Goal: Task Accomplishment & Management: Use online tool/utility

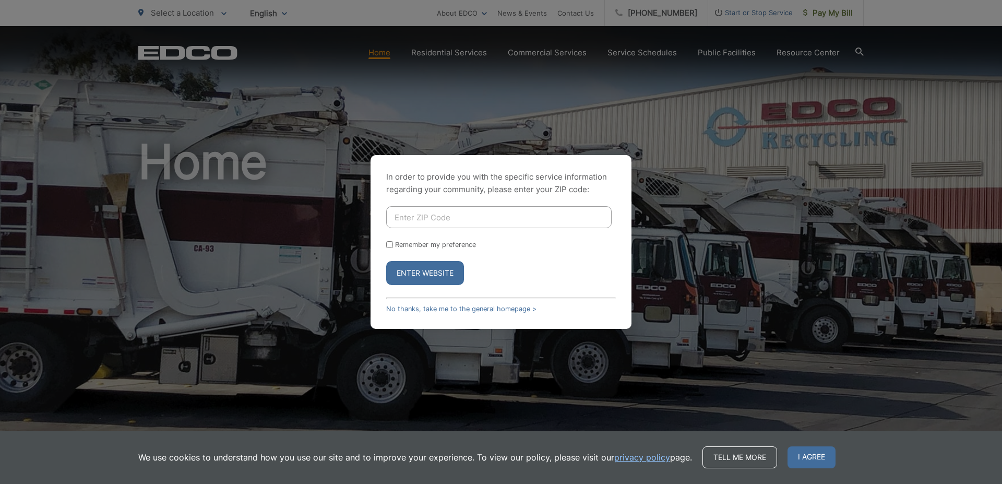
click at [428, 216] on input "Enter ZIP Code" at bounding box center [499, 217] width 226 height 22
type input "91945"
click at [422, 270] on button "Enter Website" at bounding box center [425, 273] width 78 height 24
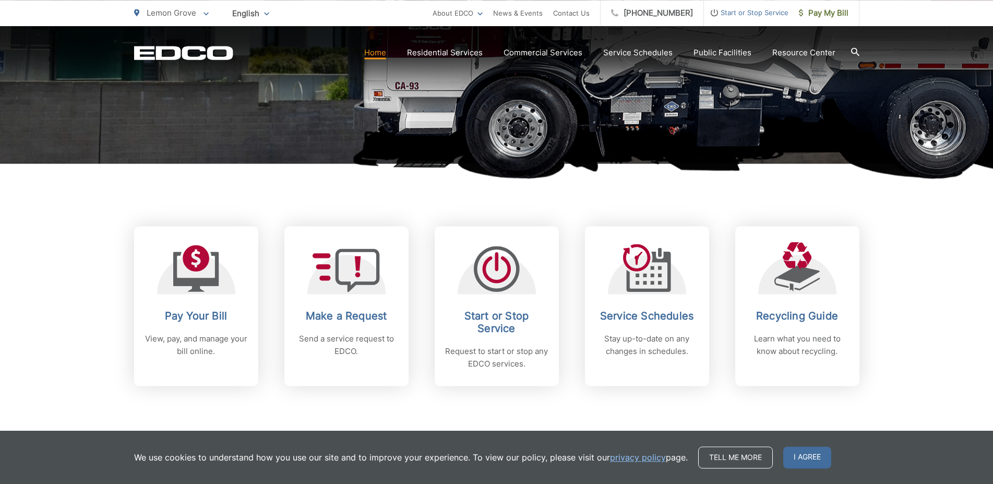
scroll to position [319, 0]
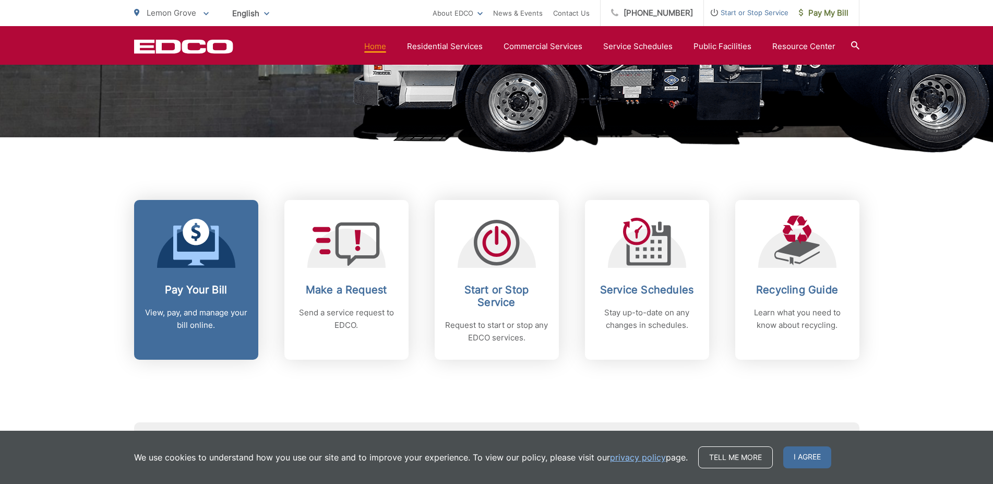
click at [197, 236] on icon at bounding box center [196, 242] width 46 height 47
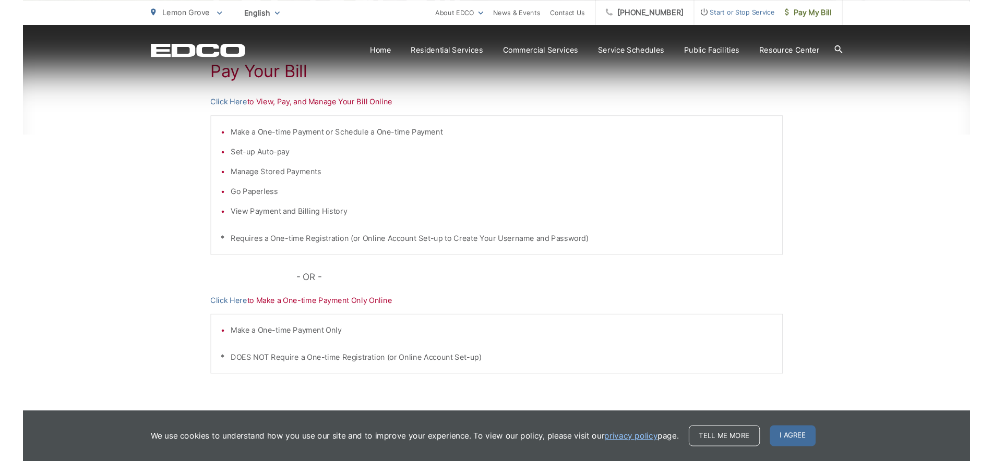
scroll to position [213, 0]
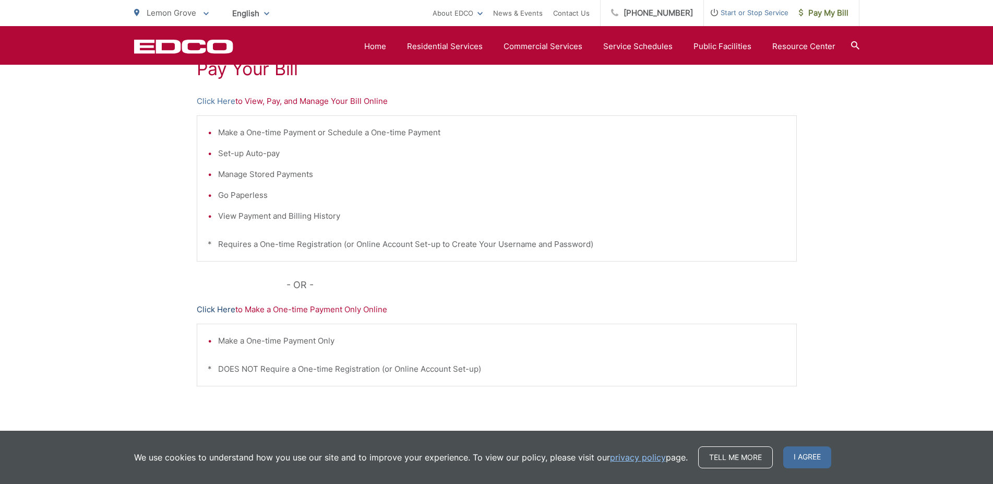
click at [221, 309] on link "Click Here" at bounding box center [216, 309] width 39 height 13
